Goal: Information Seeking & Learning: Learn about a topic

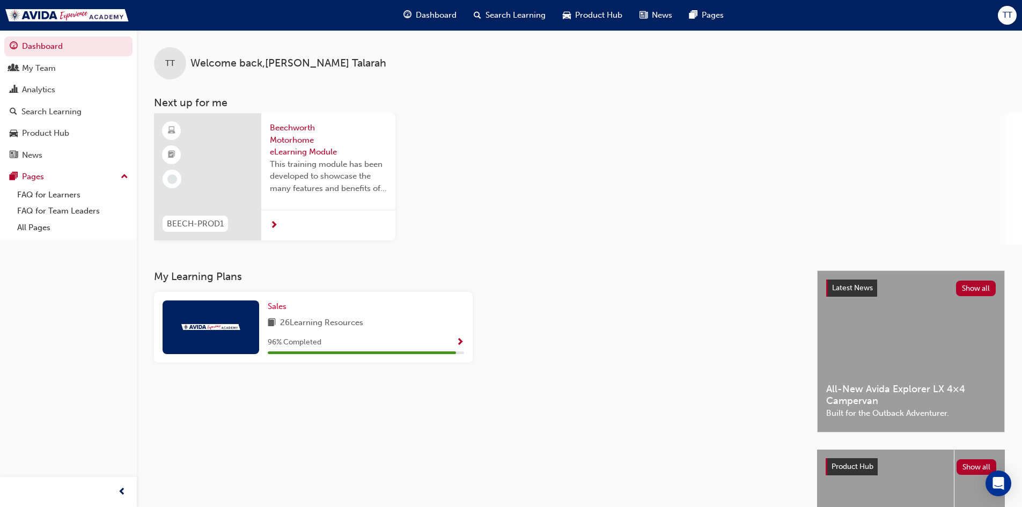
click at [222, 175] on div at bounding box center [207, 176] width 107 height 127
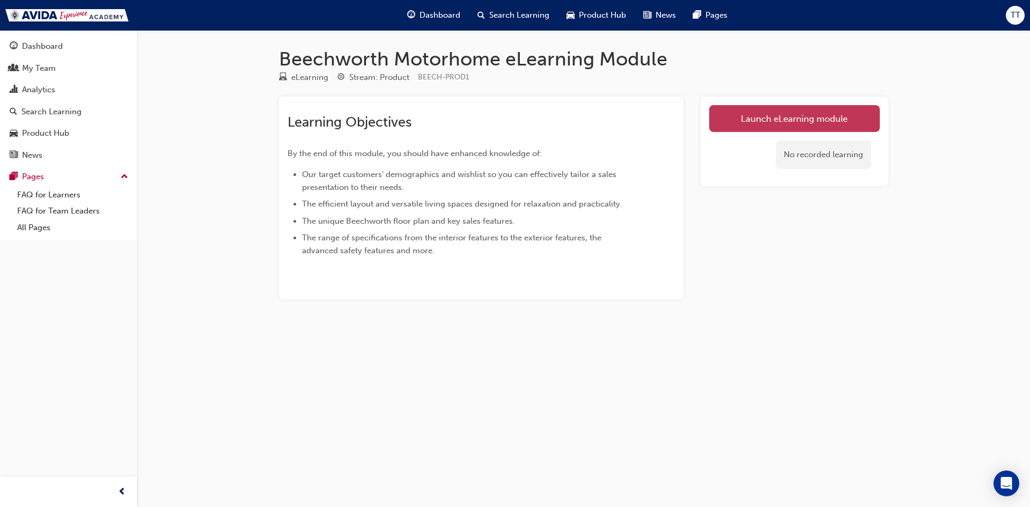
click at [775, 117] on link "Launch eLearning module" at bounding box center [794, 118] width 171 height 27
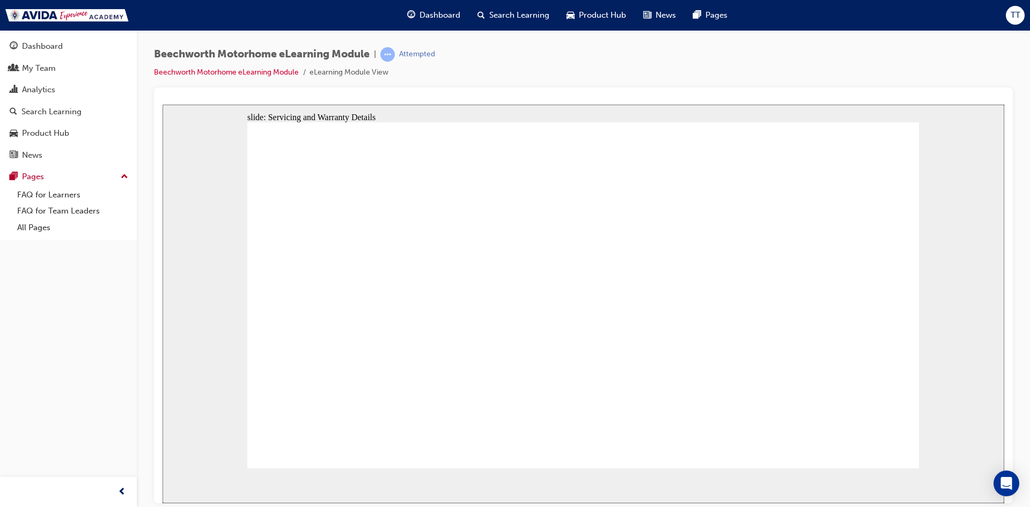
radio input "true"
checkbox input "true"
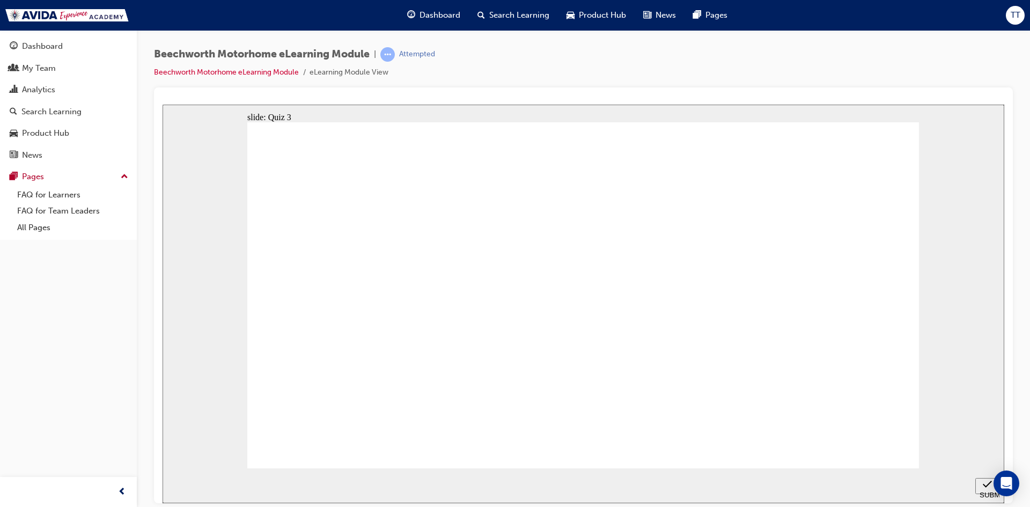
checkbox input "true"
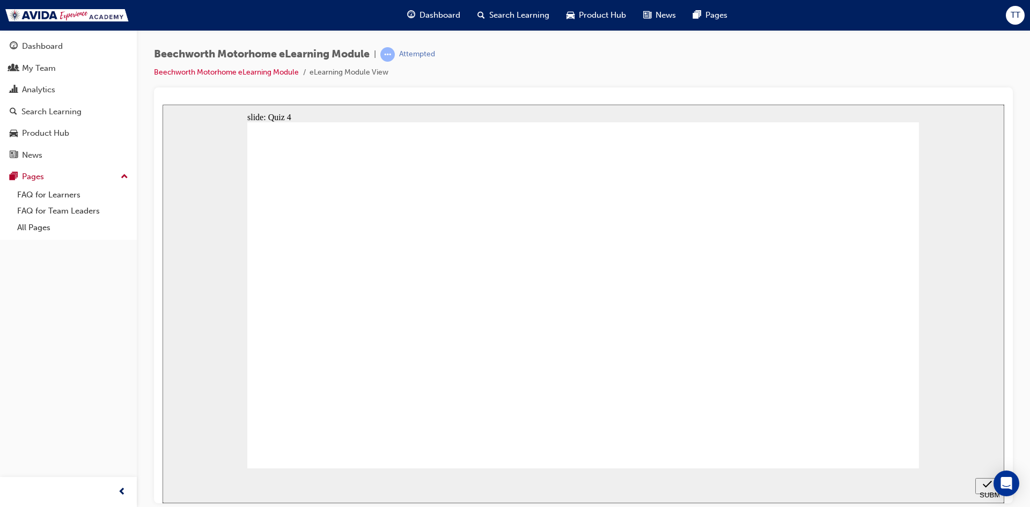
drag, startPoint x: 579, startPoint y: 291, endPoint x: 602, endPoint y: 434, distance: 144.5
radio input "true"
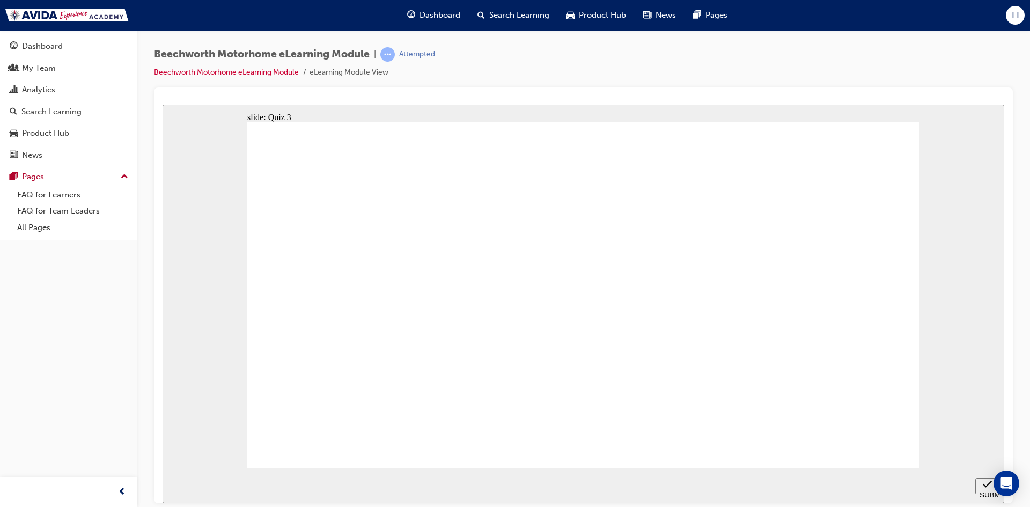
checkbox input "true"
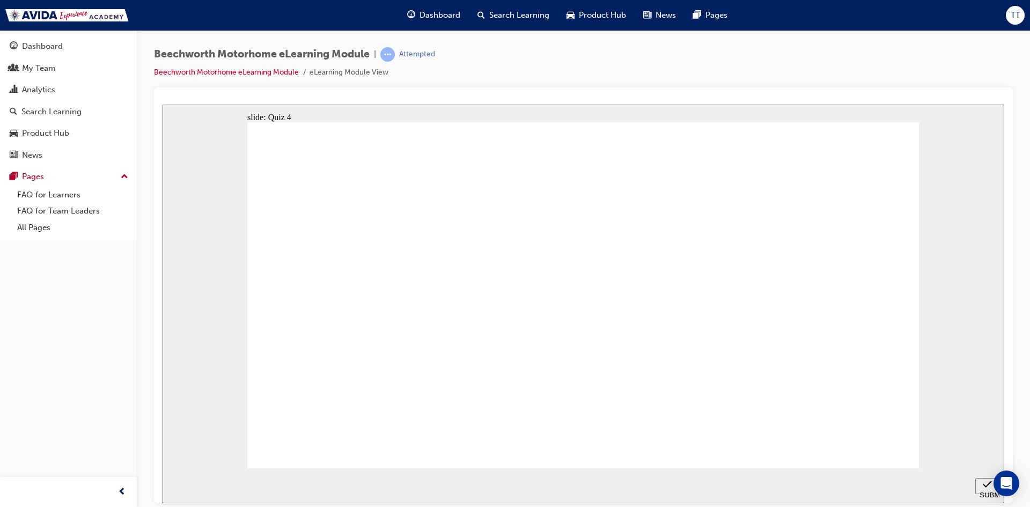
checkbox input "true"
radio input "true"
drag, startPoint x: 581, startPoint y: 441, endPoint x: 392, endPoint y: 316, distance: 226.2
radio input "true"
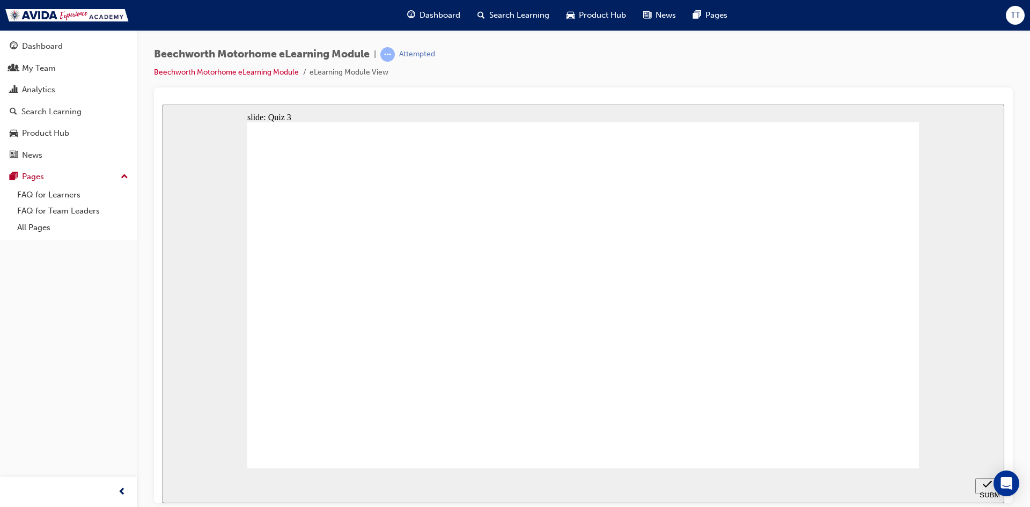
checkbox input "true"
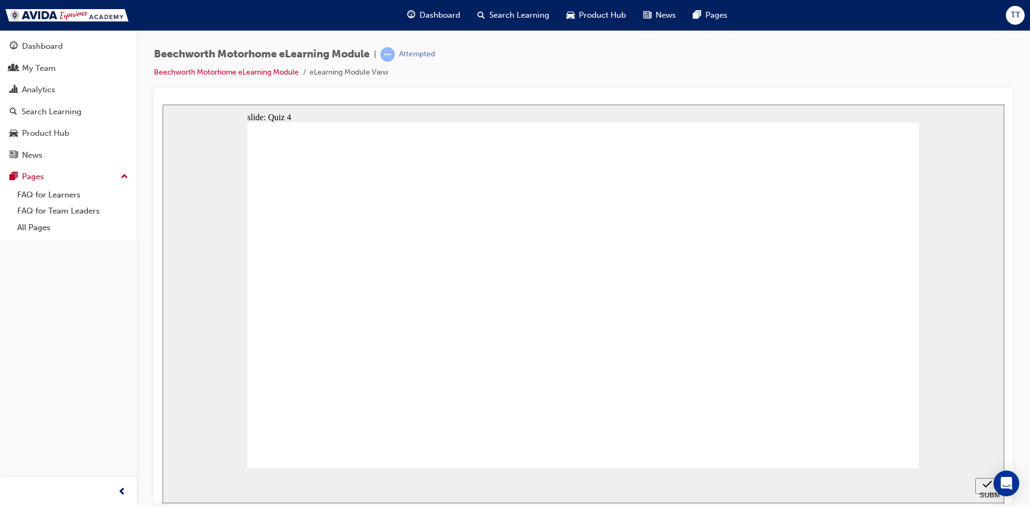
checkbox input "false"
checkbox input "true"
radio input "true"
click at [43, 62] on div "My Team" at bounding box center [69, 68] width 118 height 13
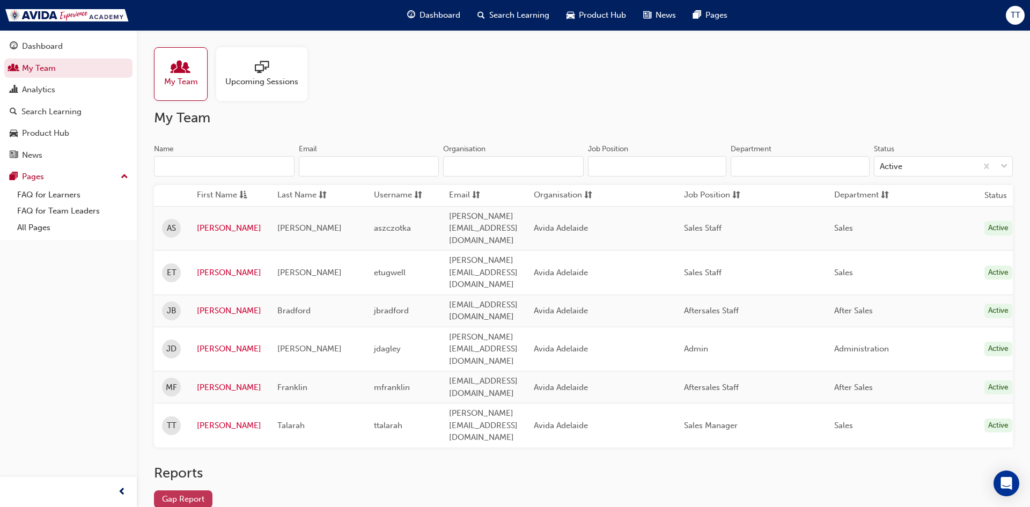
click at [171, 490] on link "Gap Report" at bounding box center [183, 499] width 58 height 18
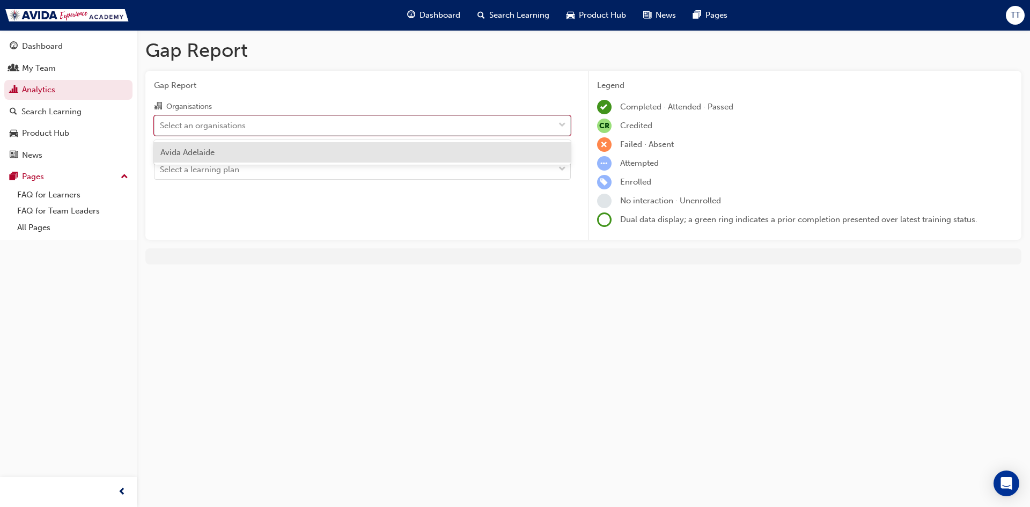
click at [319, 123] on div "Select an organisations" at bounding box center [355, 125] width 400 height 19
click at [161, 123] on input "Organisations option [PERSON_NAME] focused, 1 of 1. 1 result available. Use Up …" at bounding box center [160, 124] width 1 height 9
click at [324, 158] on div "Avida Adelaide" at bounding box center [362, 152] width 417 height 21
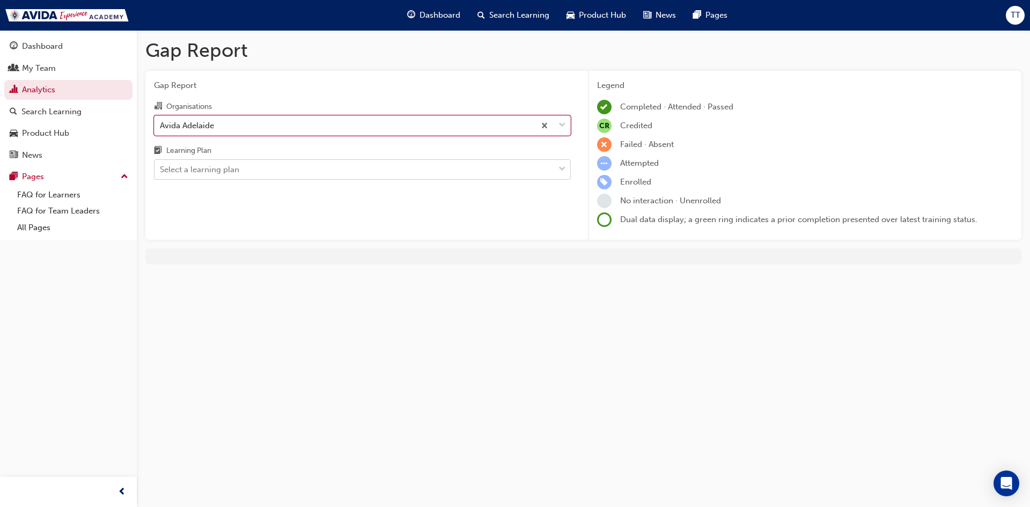
click at [307, 177] on div "Select a learning plan" at bounding box center [355, 169] width 400 height 19
click at [161, 174] on input "Learning Plan Select a learning plan" at bounding box center [160, 169] width 1 height 9
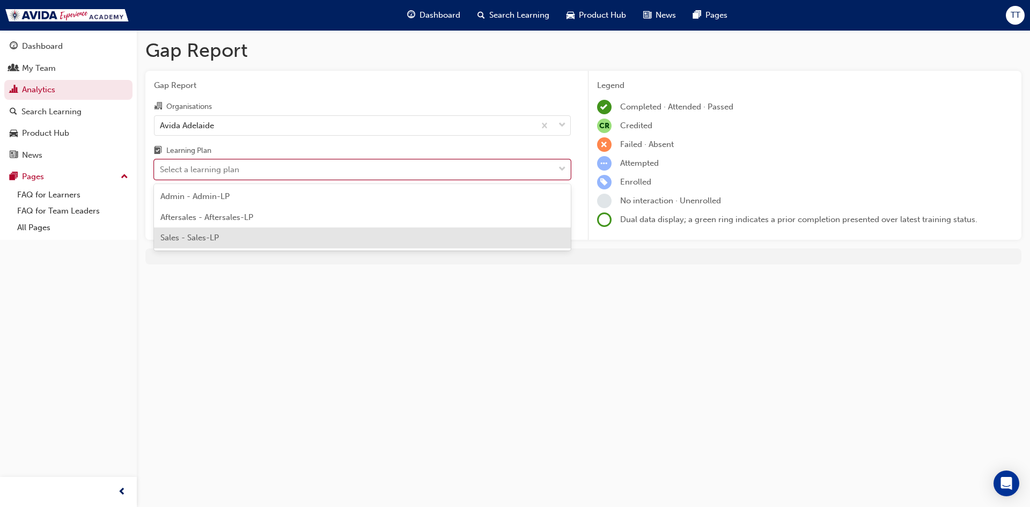
click at [299, 237] on div "Sales - Sales-LP" at bounding box center [362, 238] width 417 height 21
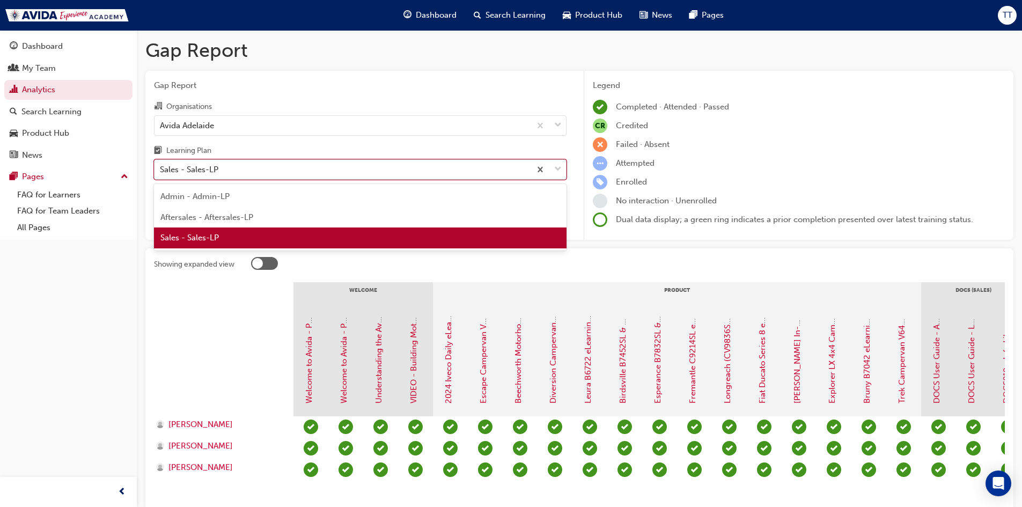
click at [394, 166] on div "Sales - Sales-LP" at bounding box center [343, 169] width 376 height 19
click at [161, 166] on input "Learning Plan option Sales - Sales-LP, selected. option Sales - Sales-LP focuse…" at bounding box center [160, 169] width 1 height 9
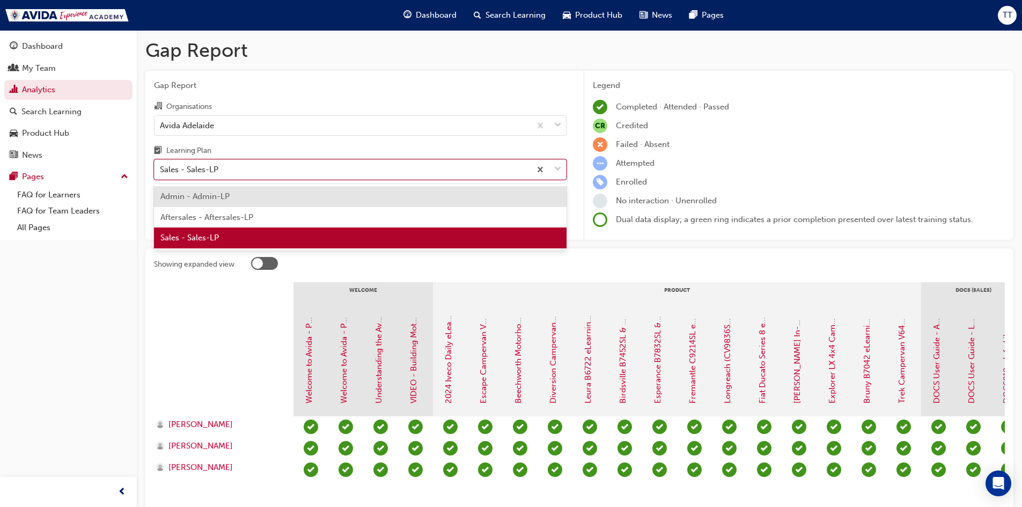
scroll to position [0, 230]
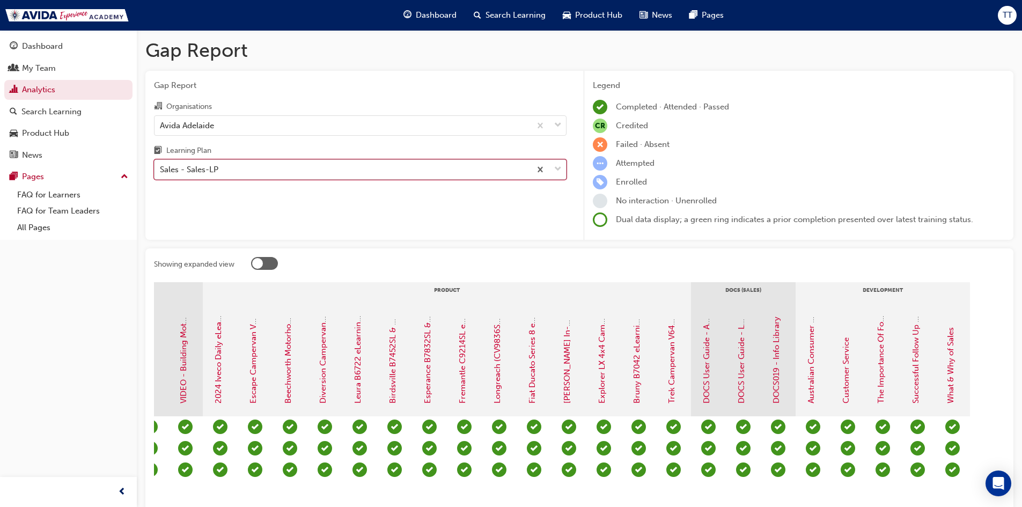
click at [383, 171] on div "Sales - Sales-LP" at bounding box center [343, 169] width 376 height 19
click at [161, 171] on input "Learning Plan option Sales - Sales-LP, selected. 0 results available. Select is…" at bounding box center [160, 169] width 1 height 9
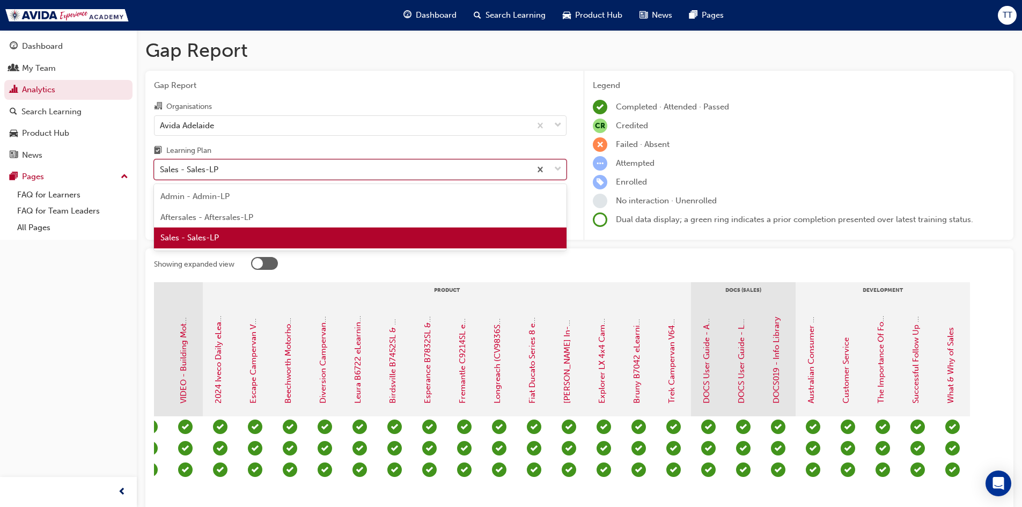
click at [383, 171] on div "Sales - Sales-LP" at bounding box center [343, 169] width 376 height 19
click at [161, 171] on input "Learning Plan option Sales - Sales-LP, selected. option Sales - Sales-LP focuse…" at bounding box center [160, 169] width 1 height 9
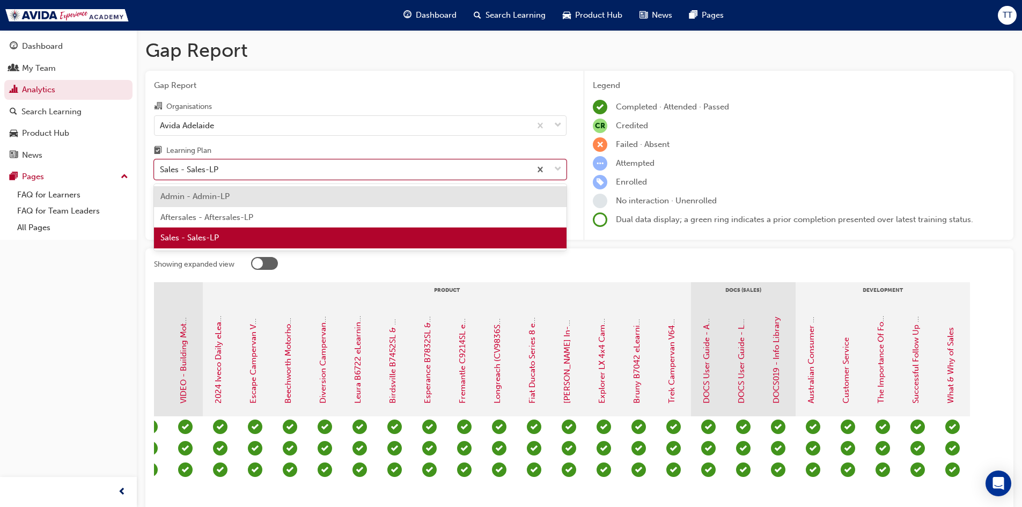
click at [381, 200] on div "Admin - Admin-LP" at bounding box center [360, 196] width 413 height 21
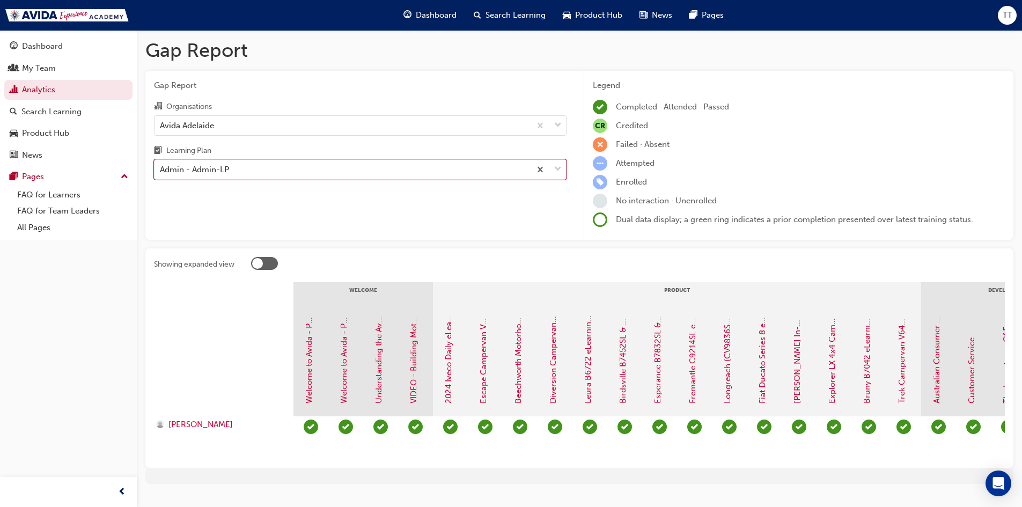
scroll to position [0, 126]
